Goal: Find specific page/section: Find specific page/section

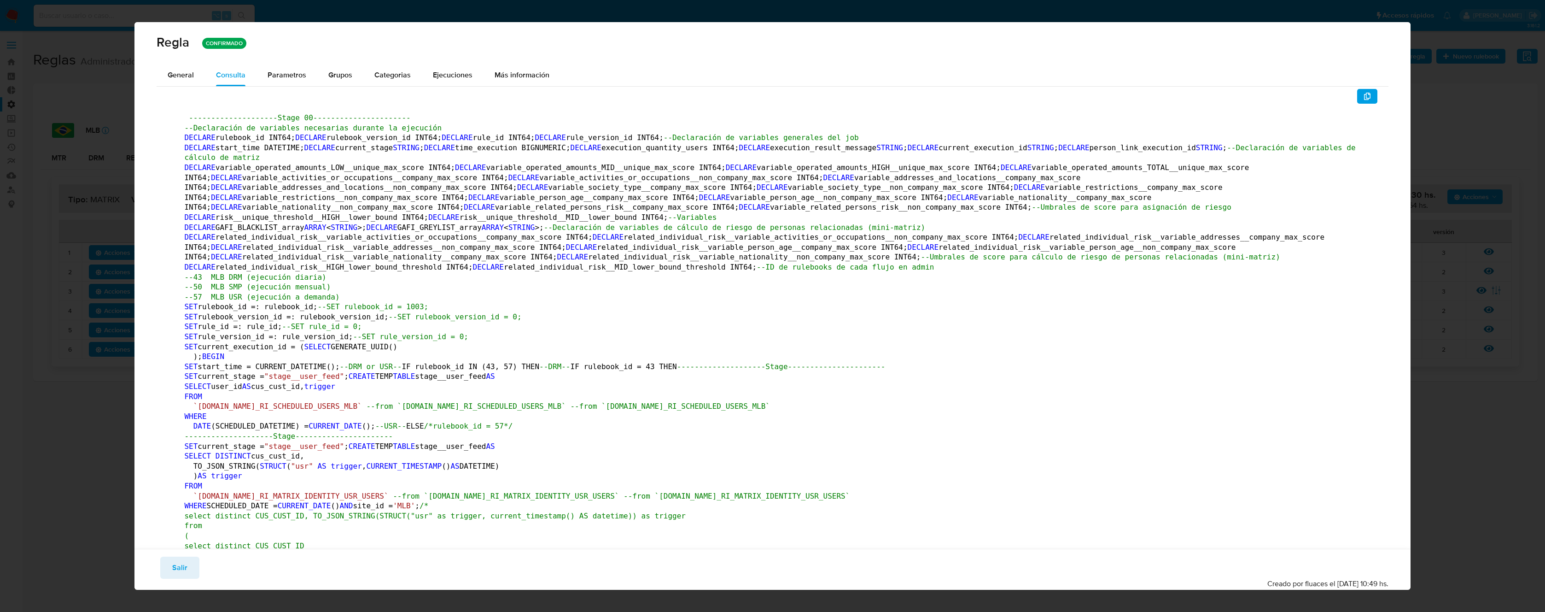
click at [186, 558] on span "Salir" at bounding box center [179, 567] width 15 height 20
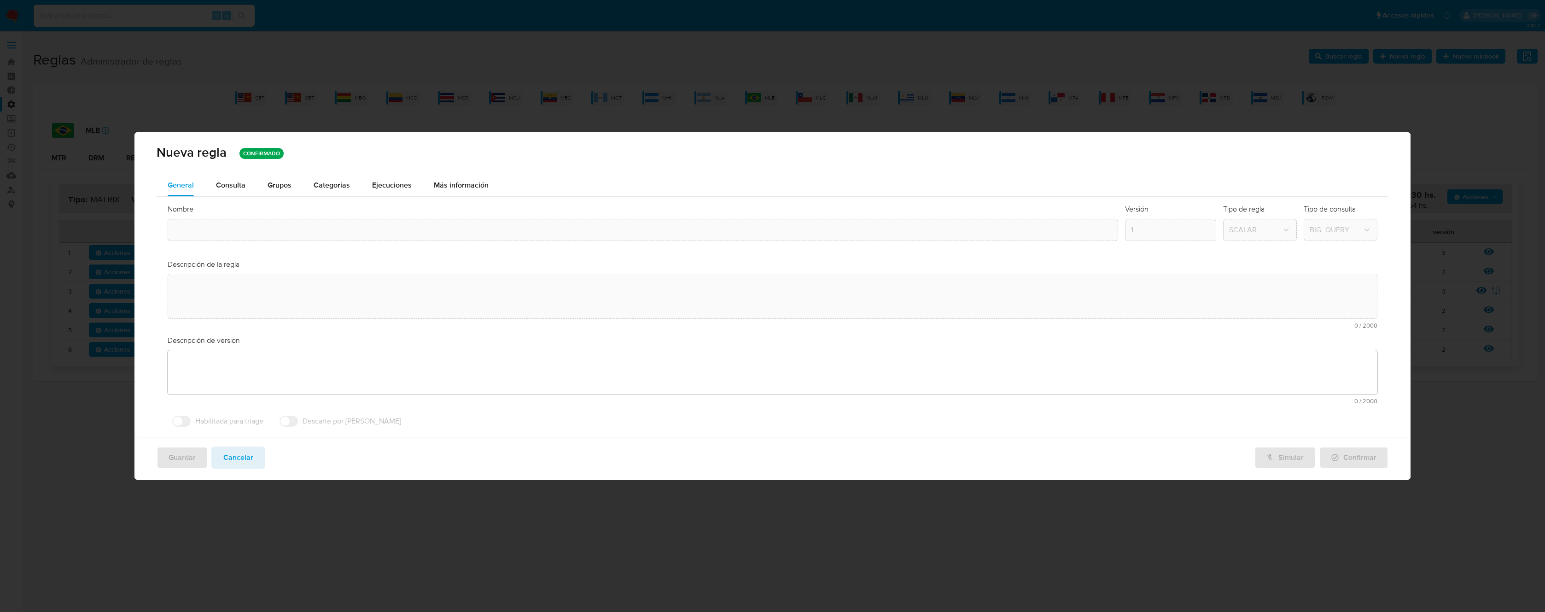
type input "Mlb_matrix"
type textarea "Regla que contiene la lógica de calculo de riesgo. versión única de código a ut…"
type textarea "Ppld-6102 - modificación de queries para exceptuar payments de movimientos de p…"
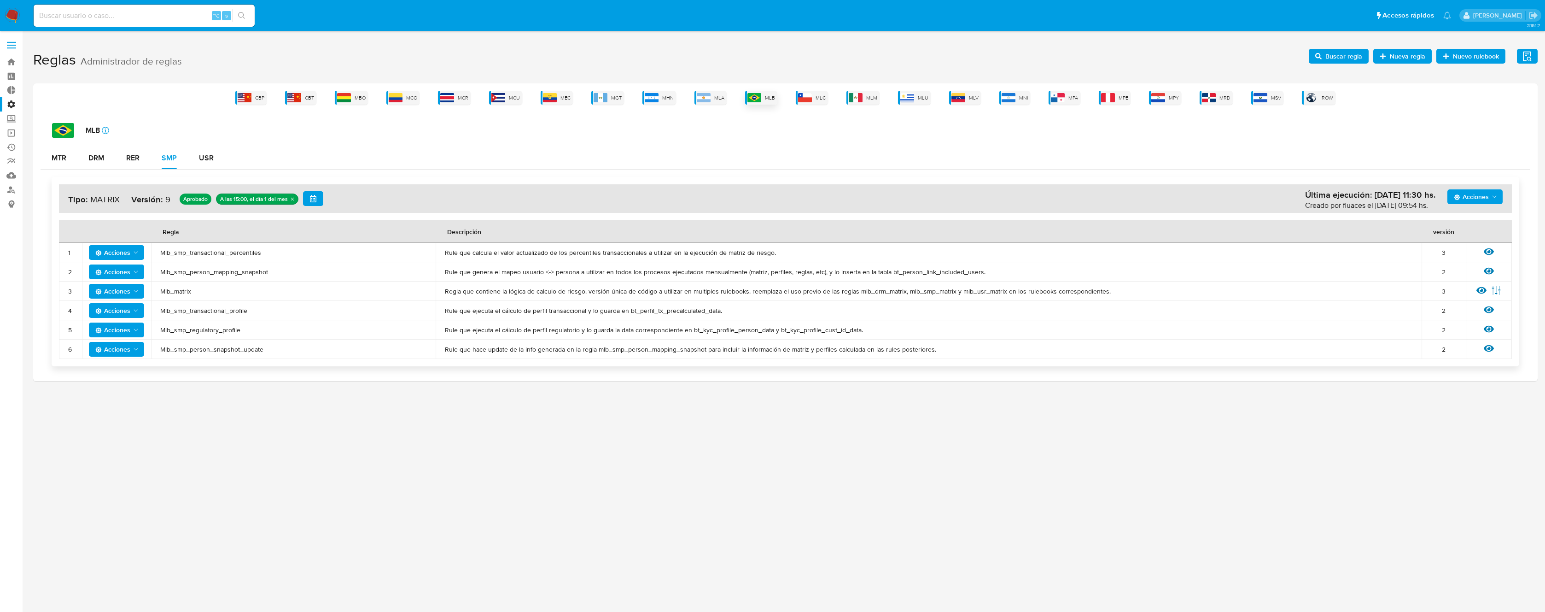
click at [763, 96] on div "MLB" at bounding box center [761, 98] width 32 height 14
click at [64, 162] on div "MTR" at bounding box center [59, 157] width 15 height 7
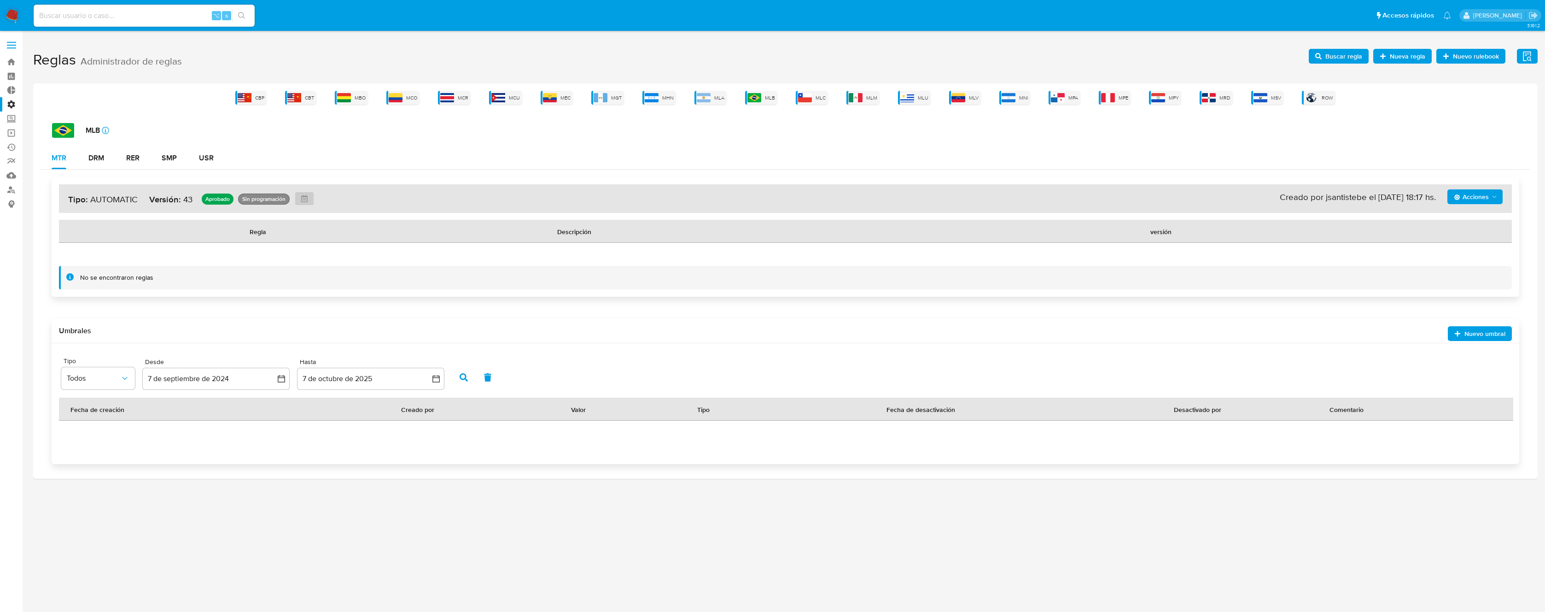
click at [970, 143] on div "MLB icon-info-16 MTR DRM RER SMP USR Acciones Sin ejecuciones realizadas Creado…" at bounding box center [786, 297] width 1490 height 348
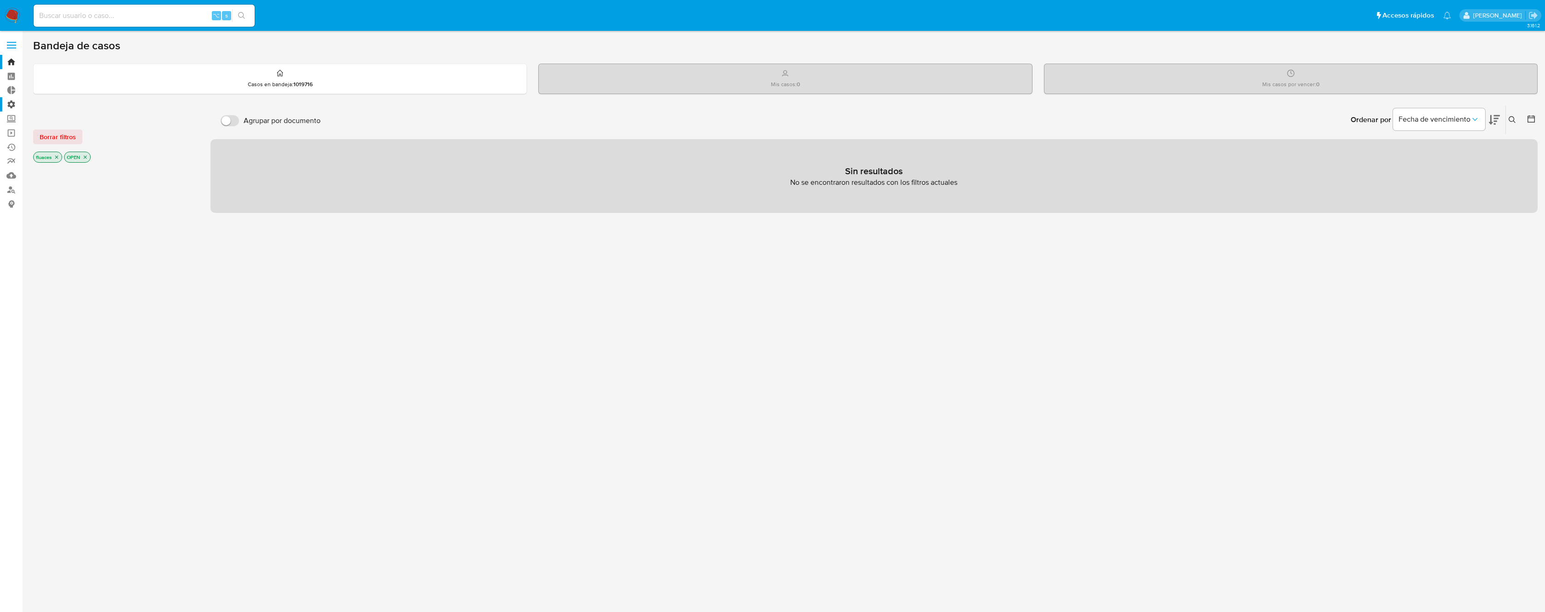
click at [17, 107] on label "Administración" at bounding box center [55, 104] width 110 height 14
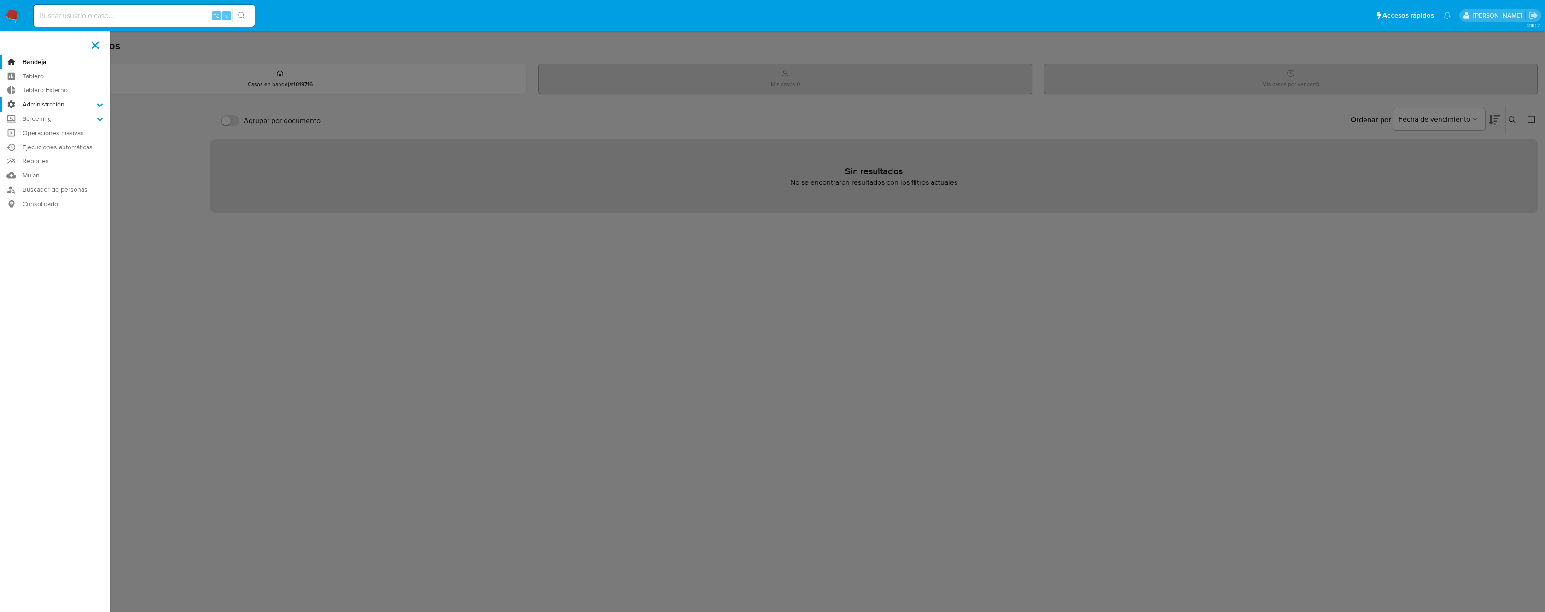
click at [0, 0] on input "Administración" at bounding box center [0, 0] width 0 height 0
click at [27, 118] on link "Reglas" at bounding box center [55, 117] width 110 height 12
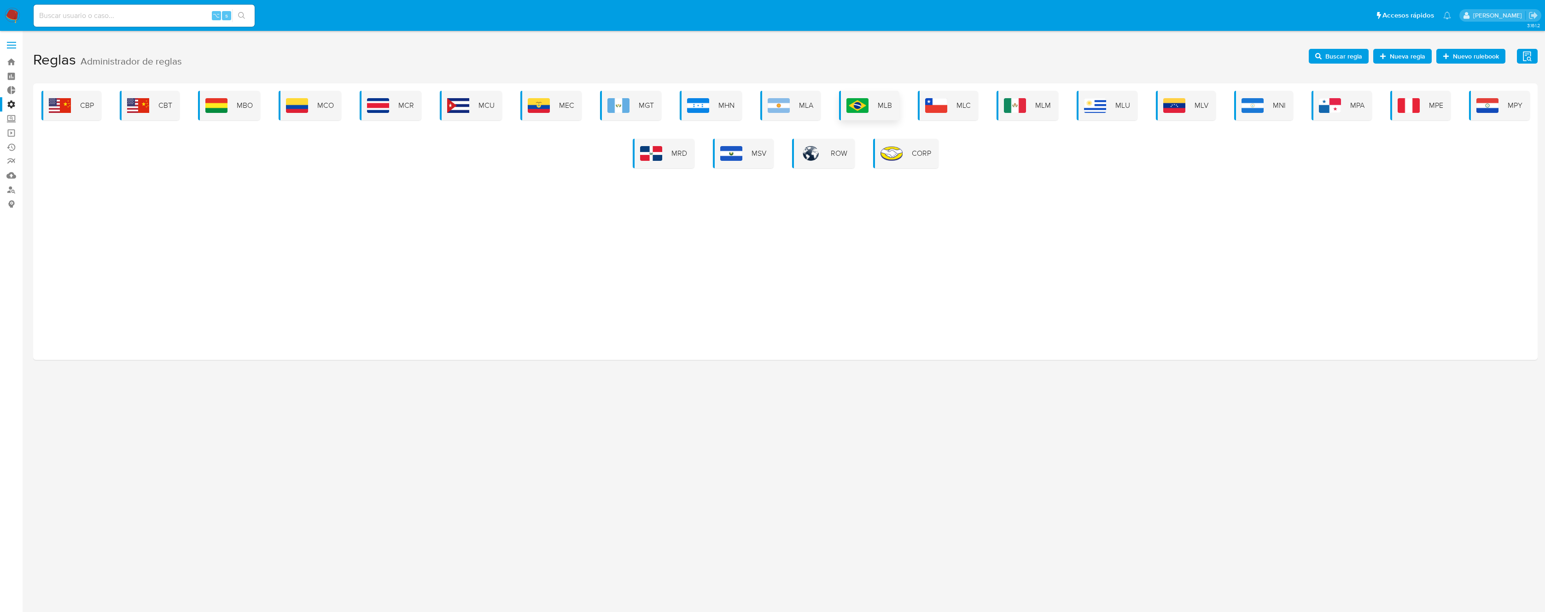
click at [875, 108] on div "MLB" at bounding box center [869, 105] width 60 height 29
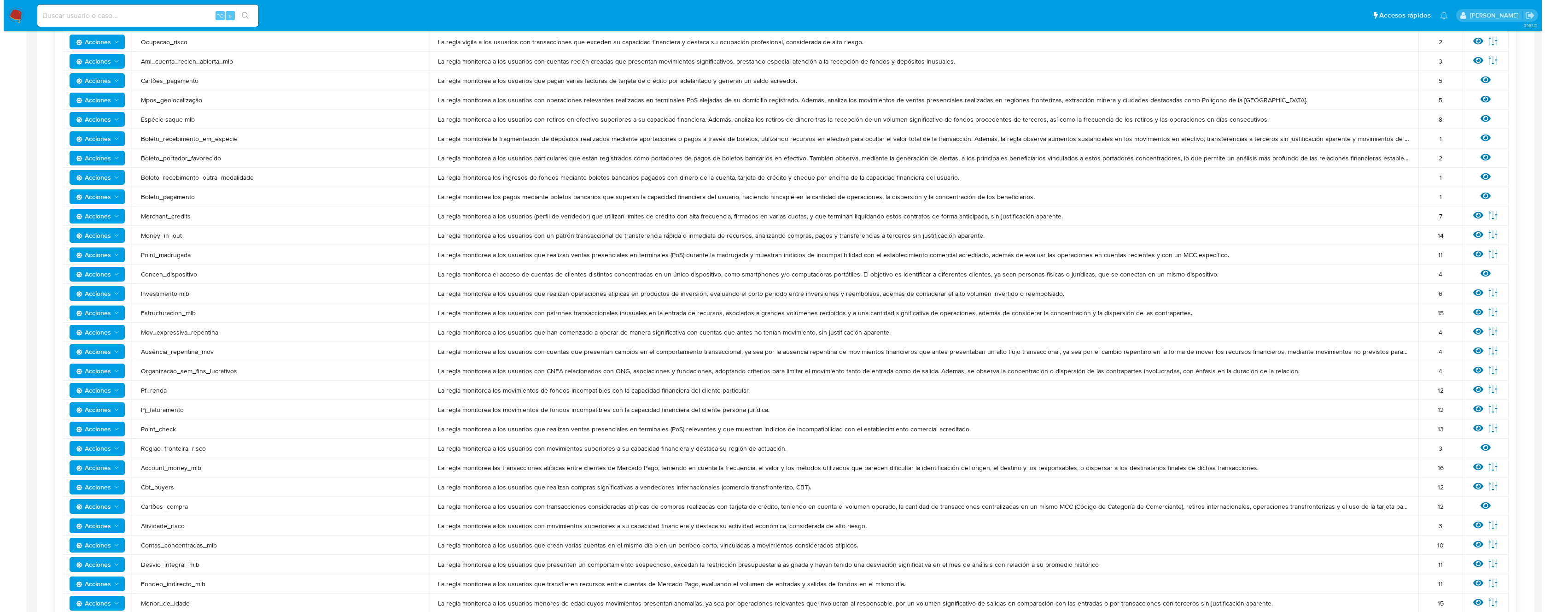
scroll to position [480, 0]
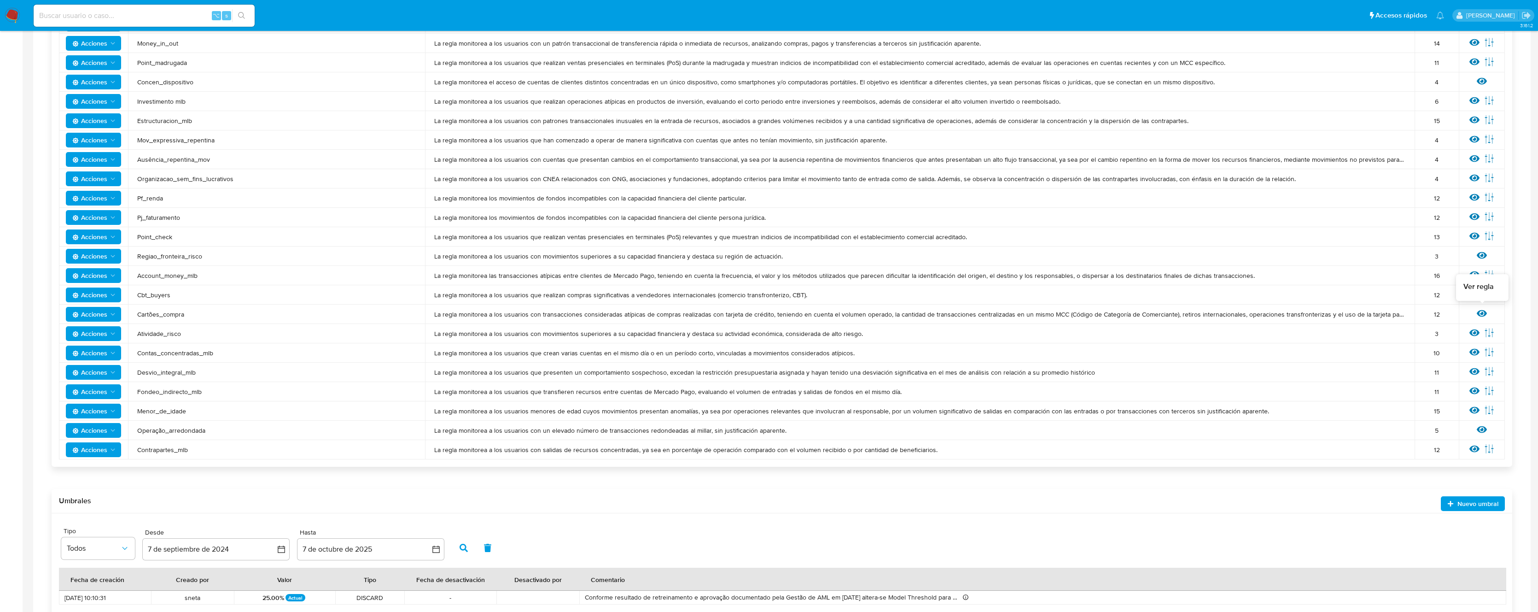
click at [1481, 314] on icon at bounding box center [1482, 313] width 10 height 7
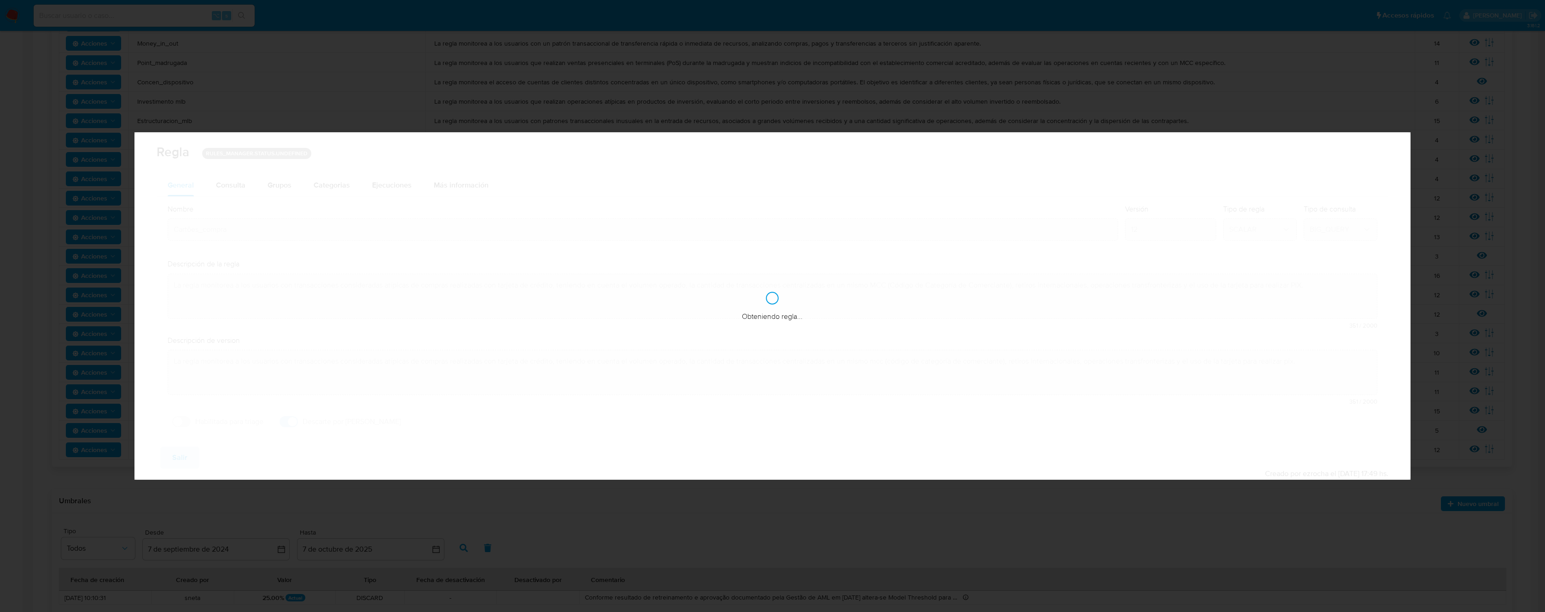
checkbox input "true"
click at [235, 182] on div "Consulta" at bounding box center [230, 184] width 29 height 7
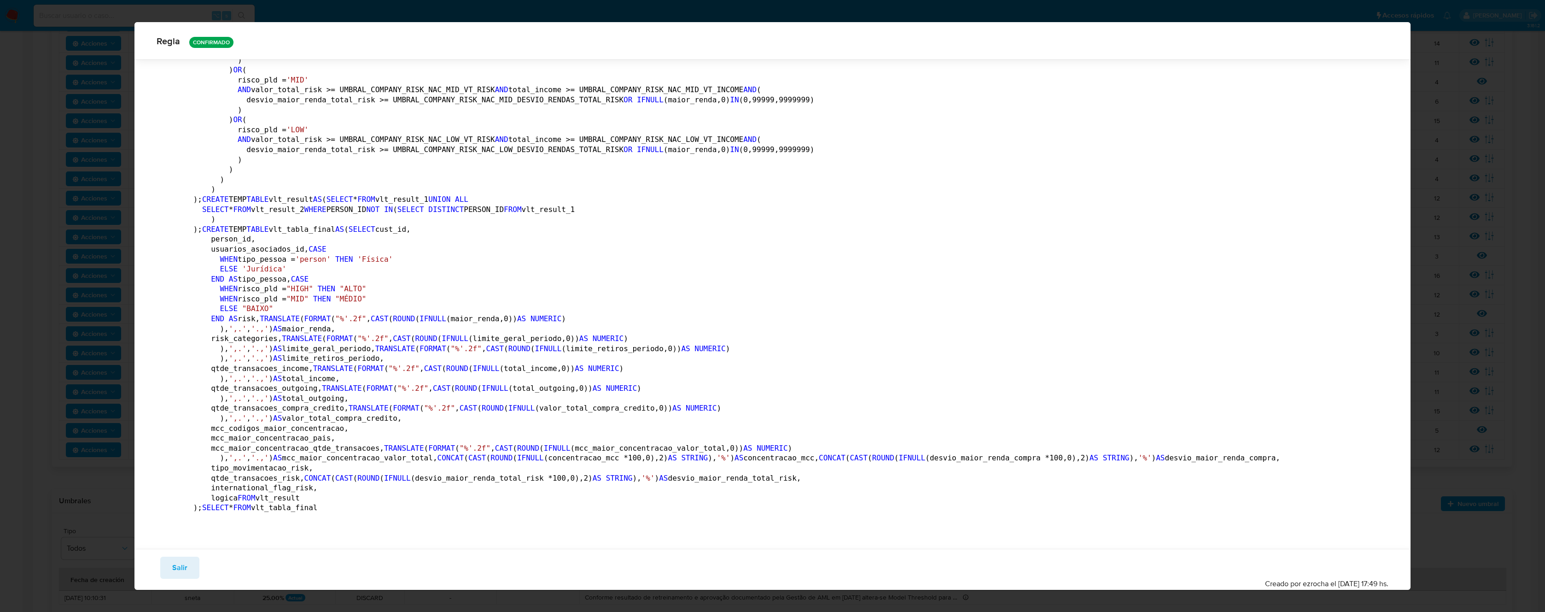
drag, startPoint x: 647, startPoint y: 306, endPoint x: 226, endPoint y: 306, distance: 421.8
drag, startPoint x: 215, startPoint y: 306, endPoint x: 425, endPoint y: 308, distance: 210.0
